Goal: Transaction & Acquisition: Obtain resource

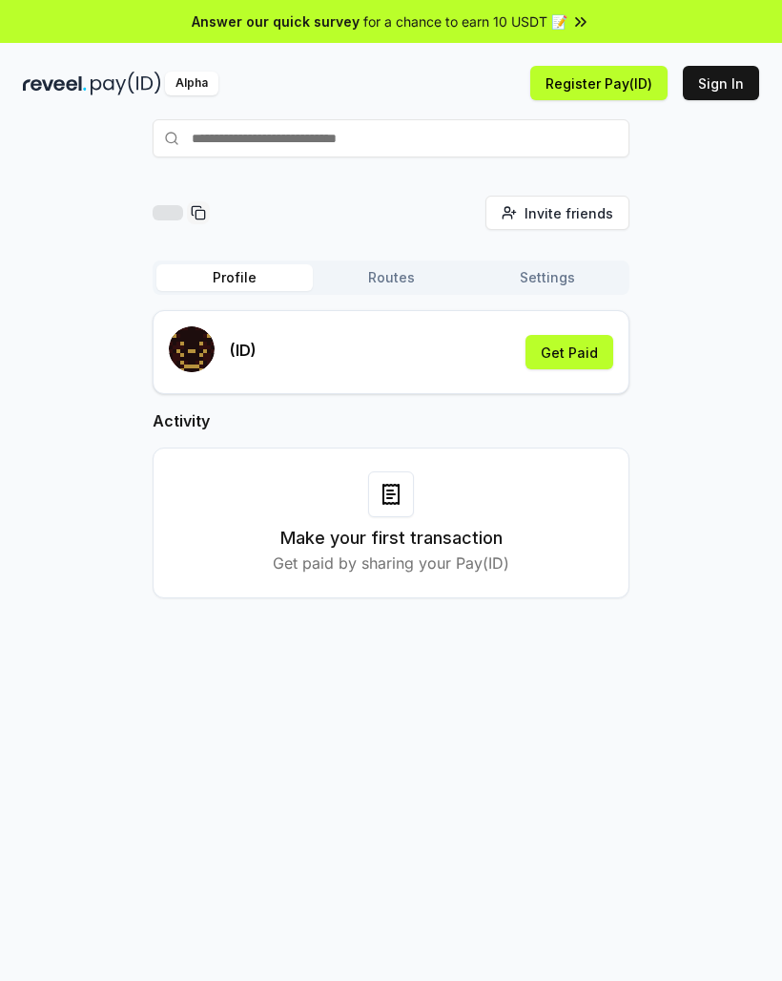
click at [726, 79] on button "Sign In" at bounding box center [721, 83] width 76 height 34
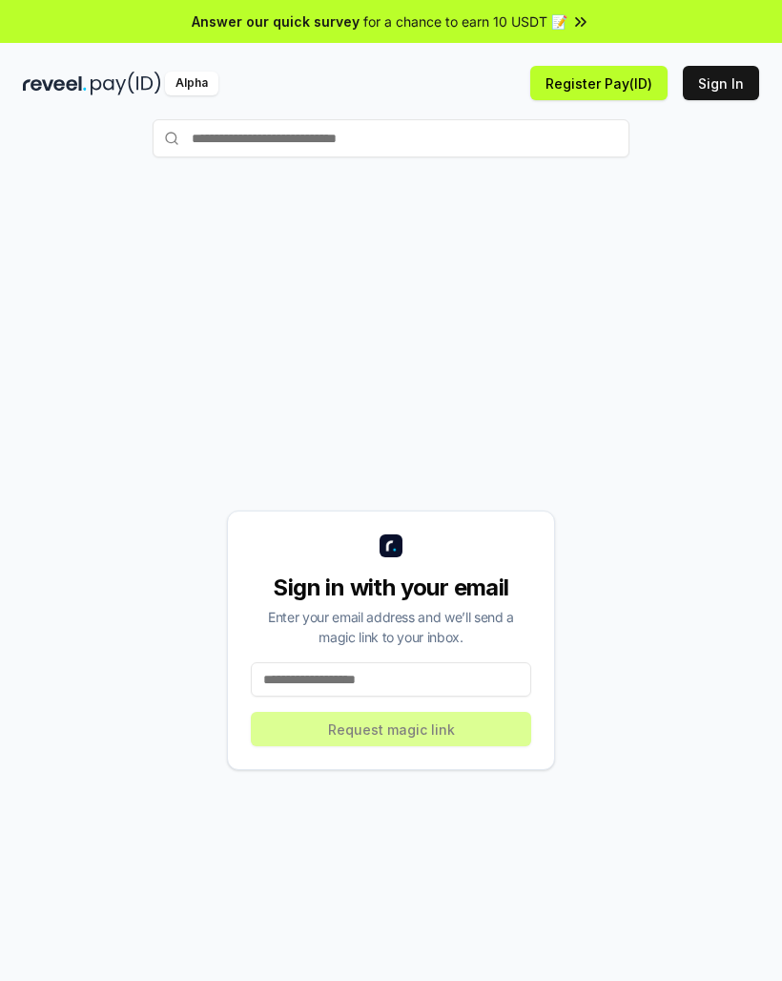
click at [592, 87] on button "Register Pay(ID)" at bounding box center [598, 83] width 137 height 34
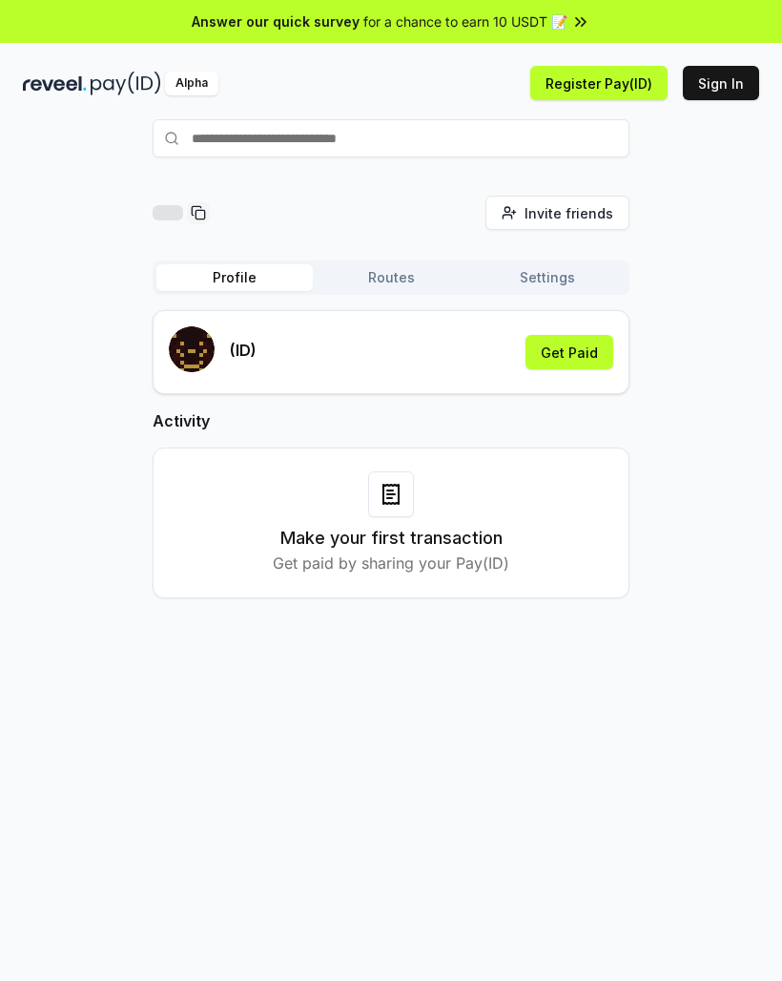
click at [559, 356] on button "Get Paid" at bounding box center [570, 352] width 88 height 34
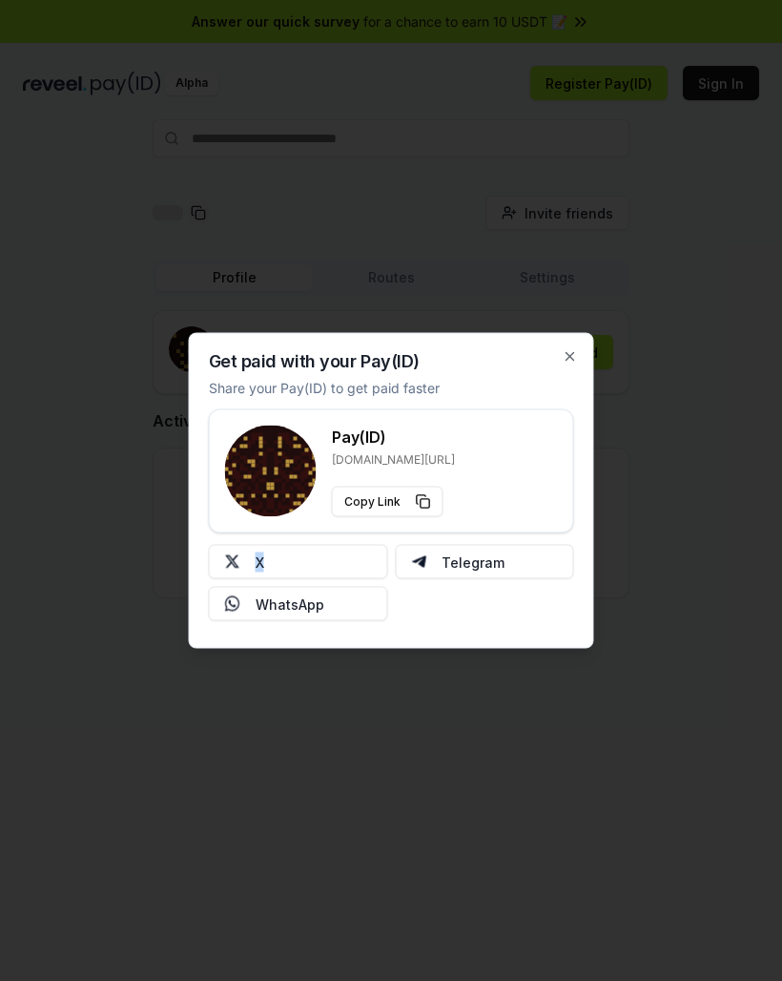
click at [250, 559] on button "X" at bounding box center [298, 562] width 179 height 34
